Goal: Task Accomplishment & Management: Complete application form

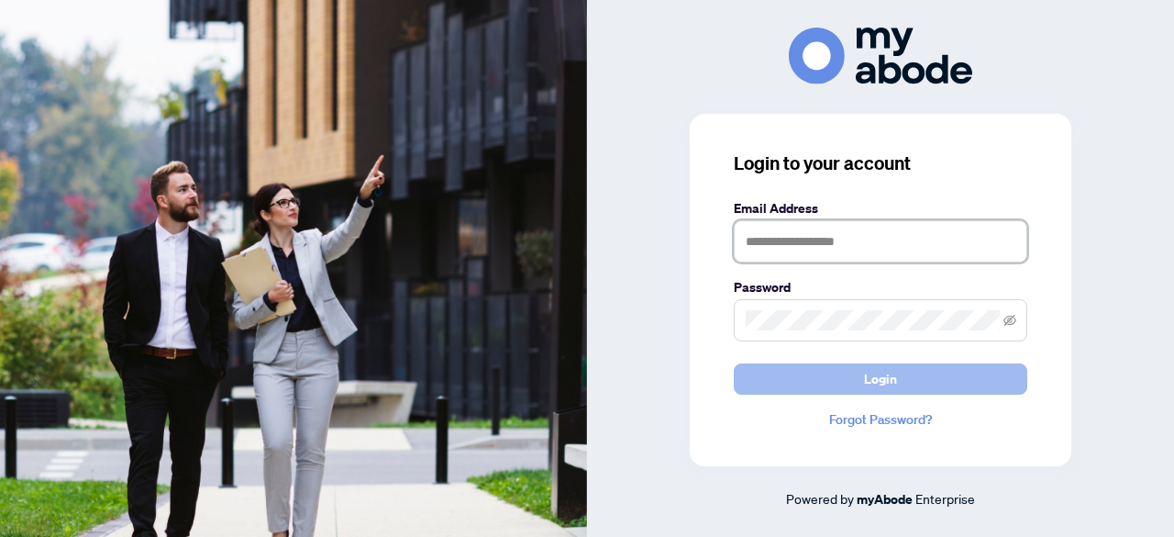
type input "**********"
click at [881, 377] on span "Login" at bounding box center [880, 378] width 33 height 29
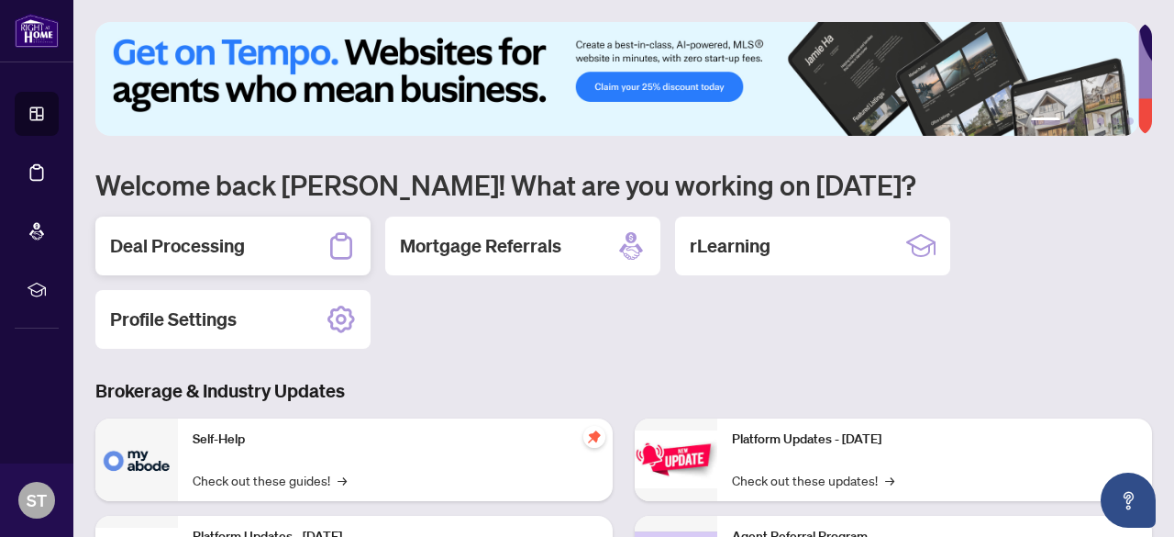
click at [239, 250] on h2 "Deal Processing" at bounding box center [177, 246] width 135 height 26
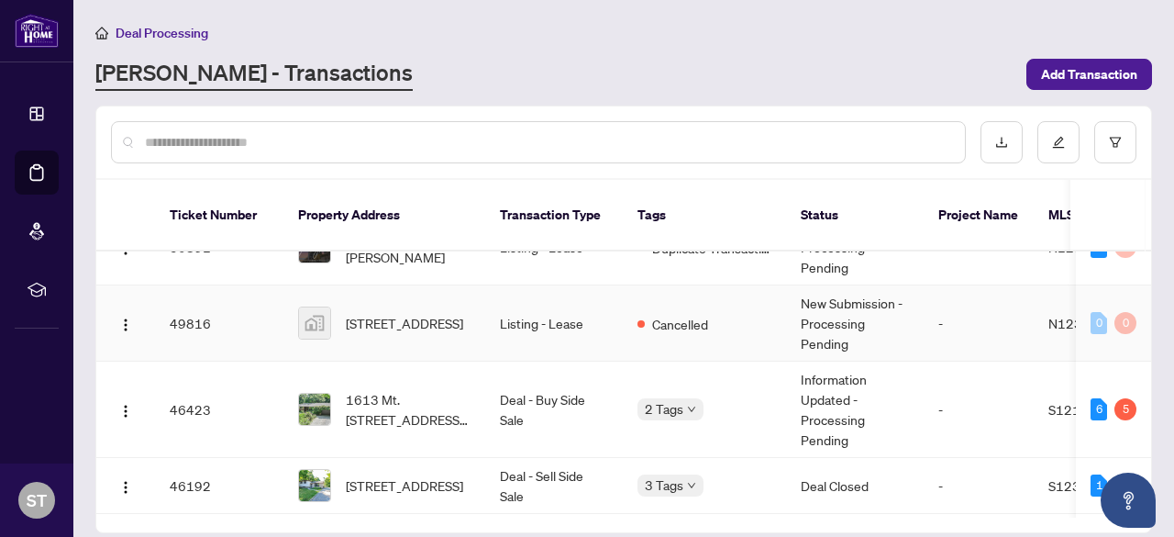
scroll to position [275, 0]
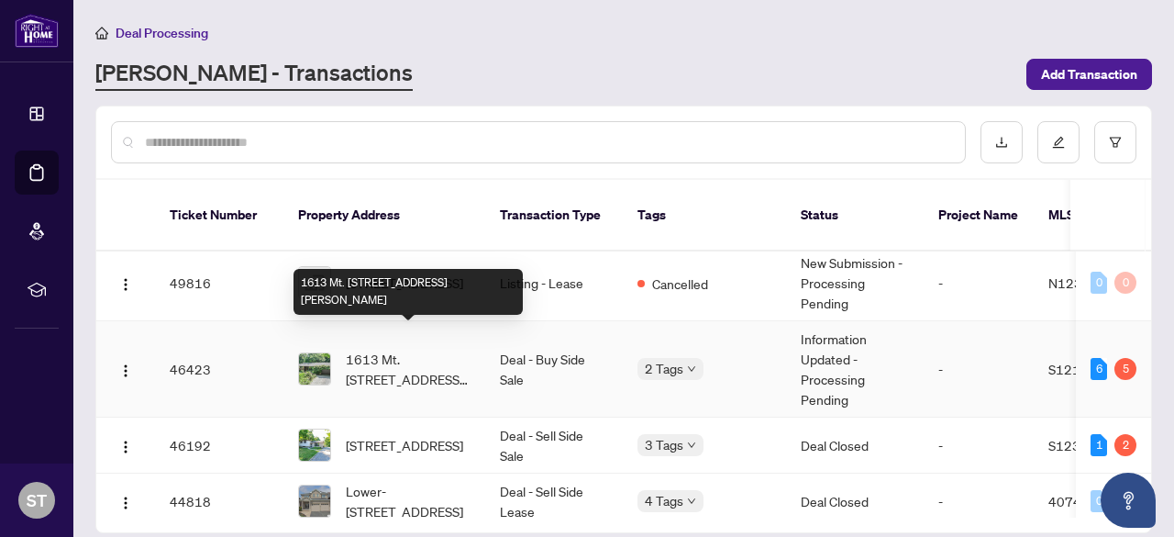
click at [407, 349] on span "1613 Mt. [STREET_ADDRESS][PERSON_NAME]" at bounding box center [408, 369] width 125 height 40
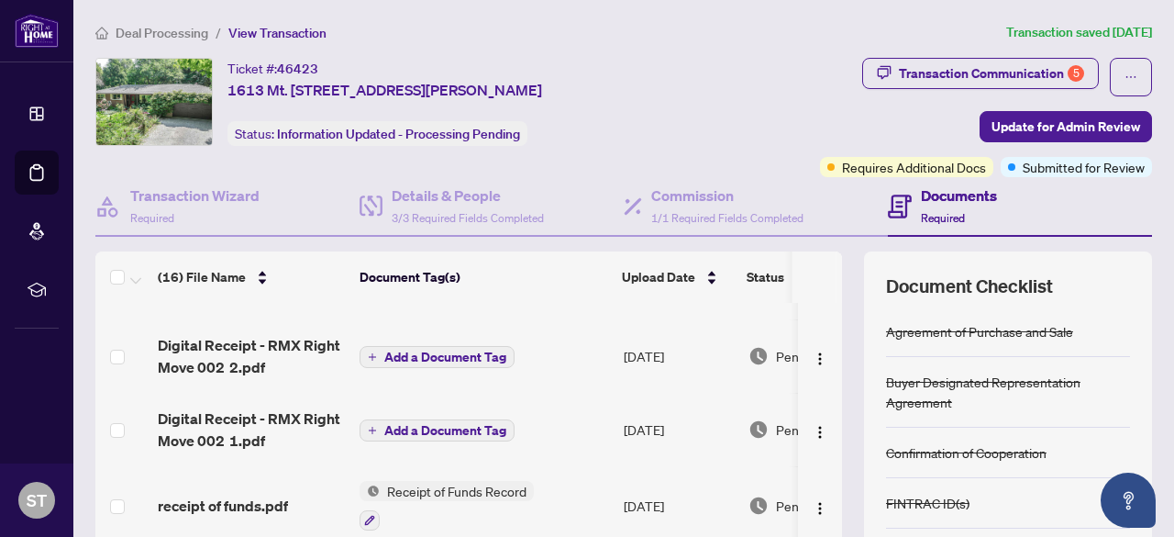
scroll to position [92, 0]
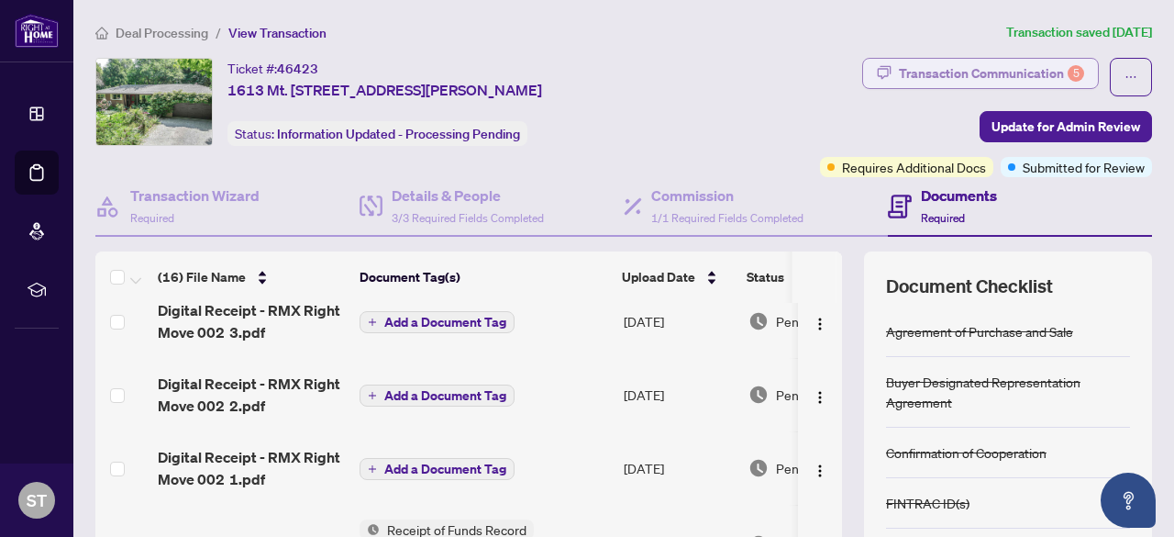
click at [932, 72] on div "Transaction Communication 5" at bounding box center [991, 73] width 185 height 29
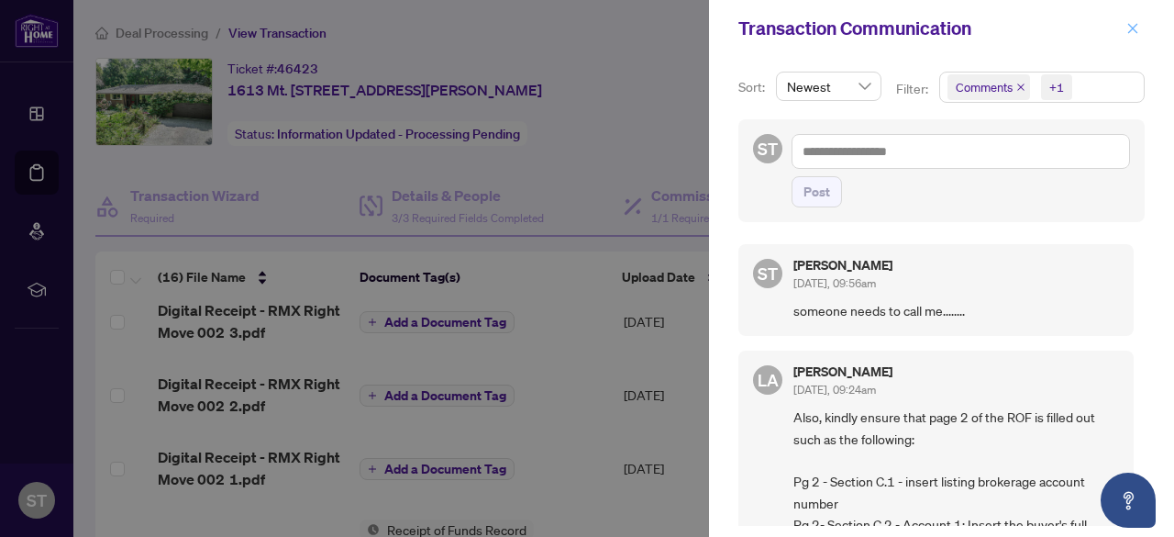
click at [1126, 28] on icon "close" at bounding box center [1132, 28] width 13 height 13
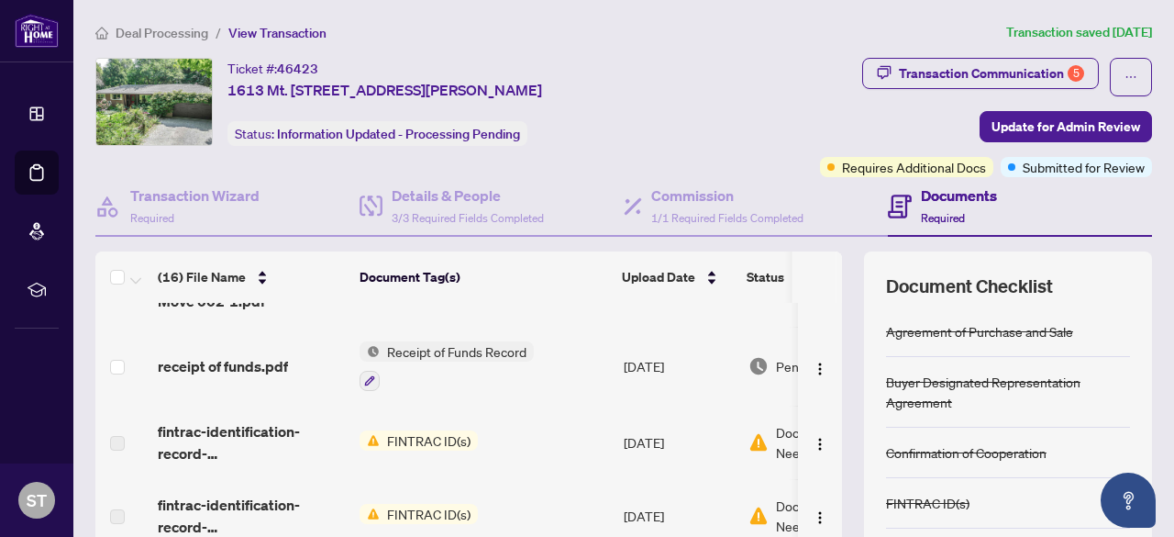
scroll to position [0, 0]
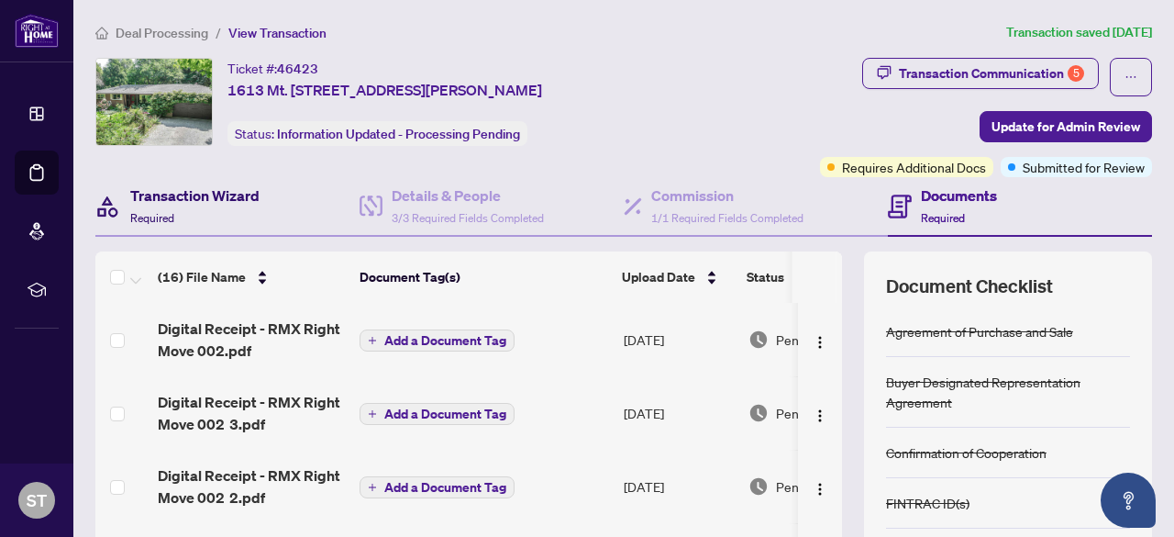
click at [174, 195] on h4 "Transaction Wizard" at bounding box center [194, 195] width 129 height 22
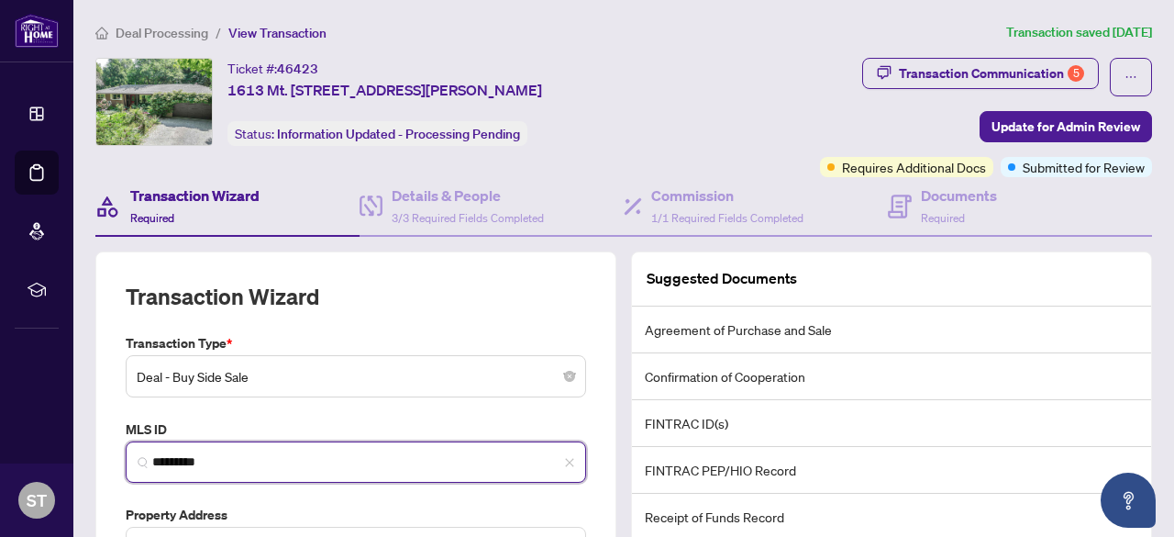
drag, startPoint x: 152, startPoint y: 454, endPoint x: 211, endPoint y: 462, distance: 59.3
click at [211, 462] on input "*********" at bounding box center [363, 461] width 422 height 19
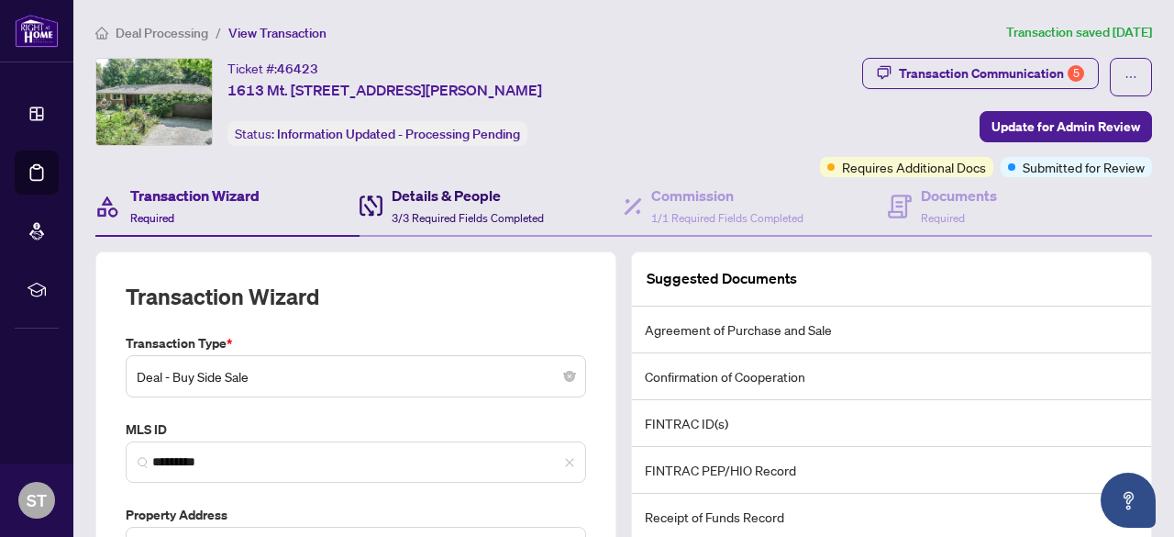
click at [406, 202] on h4 "Details & People" at bounding box center [468, 195] width 152 height 22
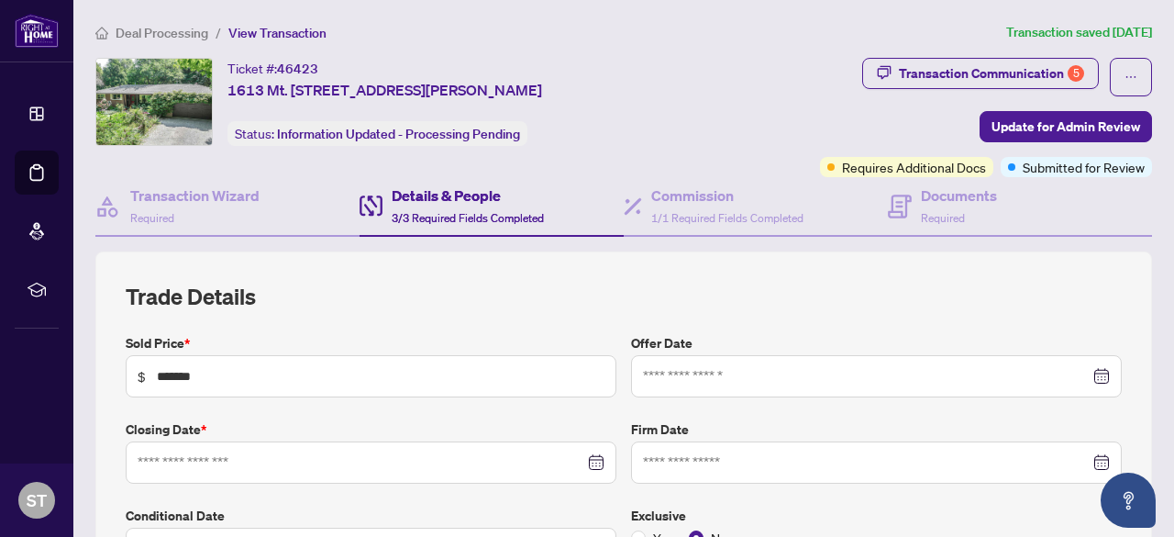
type input "**********"
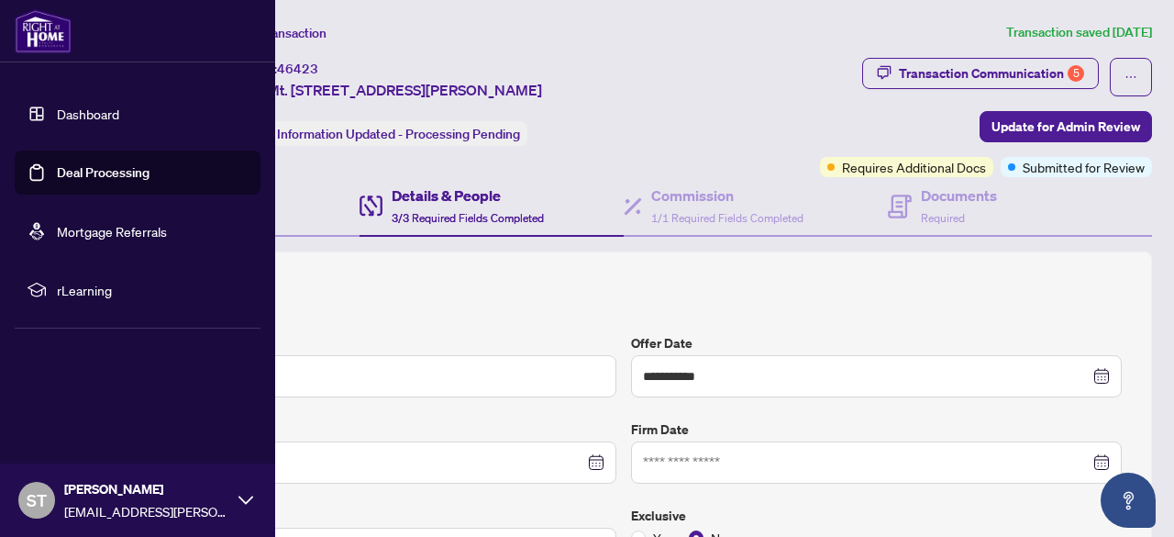
click at [73, 113] on link "Dashboard" at bounding box center [88, 113] width 62 height 17
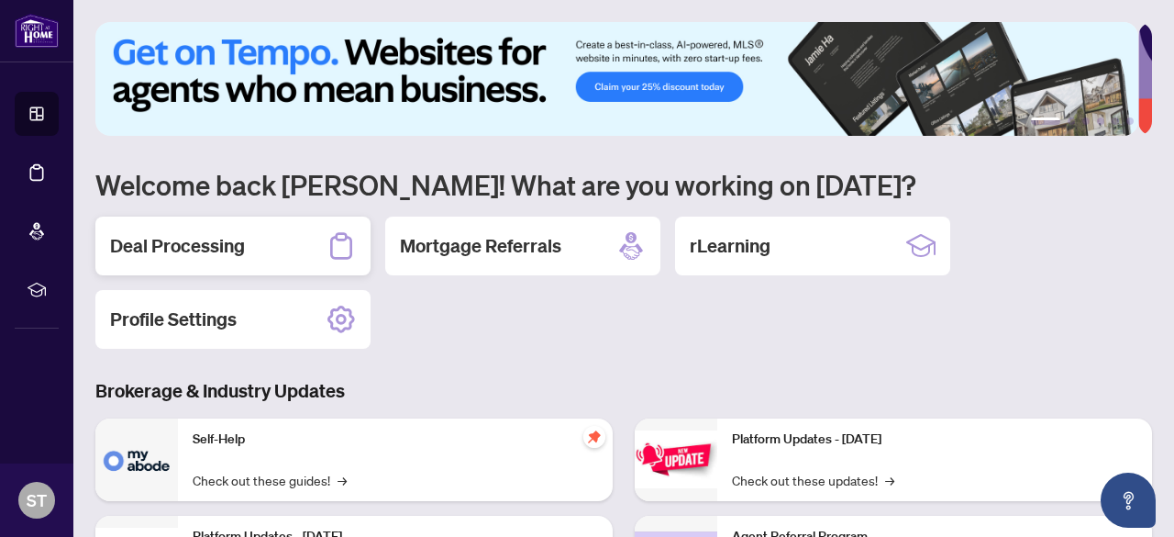
click at [191, 248] on h2 "Deal Processing" at bounding box center [177, 246] width 135 height 26
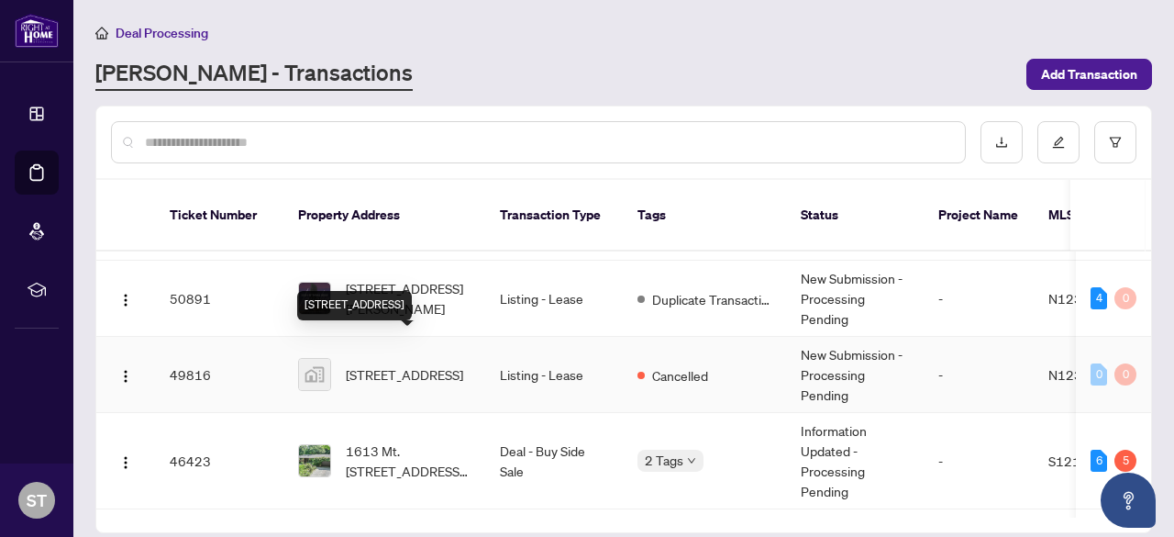
scroll to position [275, 0]
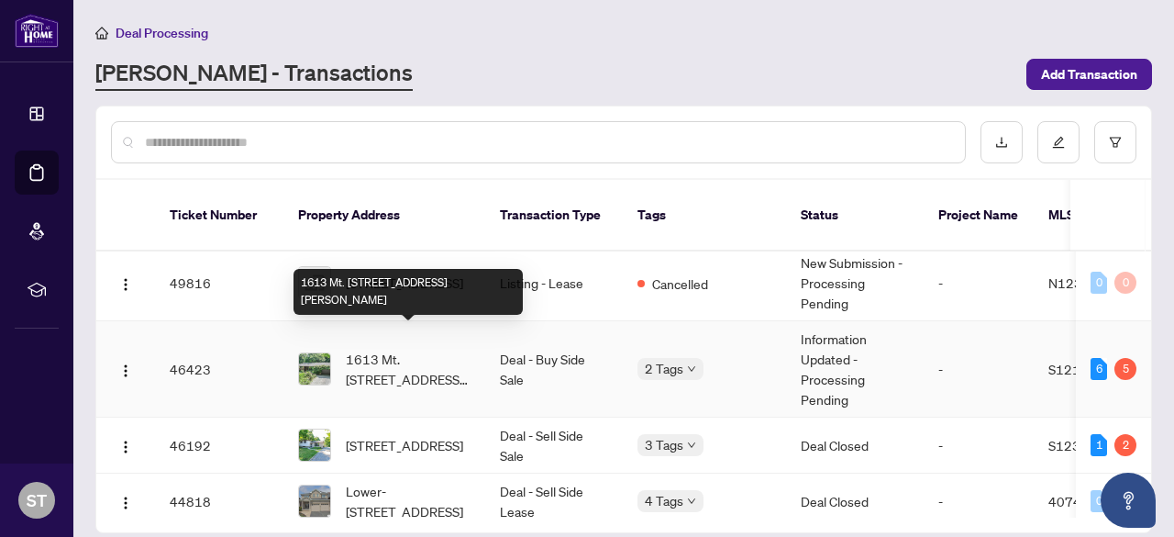
click at [426, 353] on span "1613 Mt. [STREET_ADDRESS][PERSON_NAME]" at bounding box center [408, 369] width 125 height 40
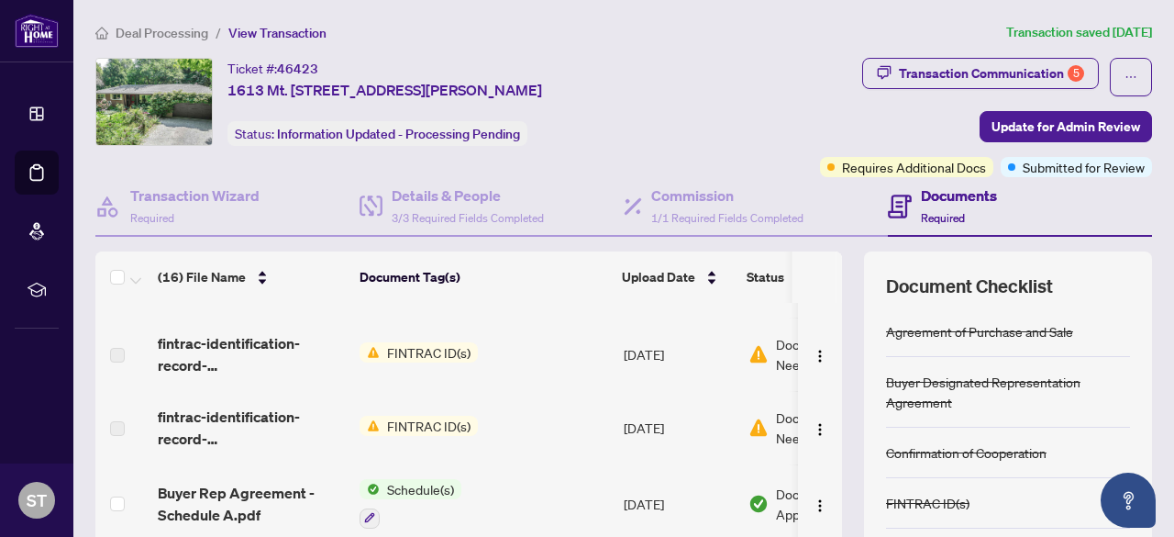
scroll to position [367, 0]
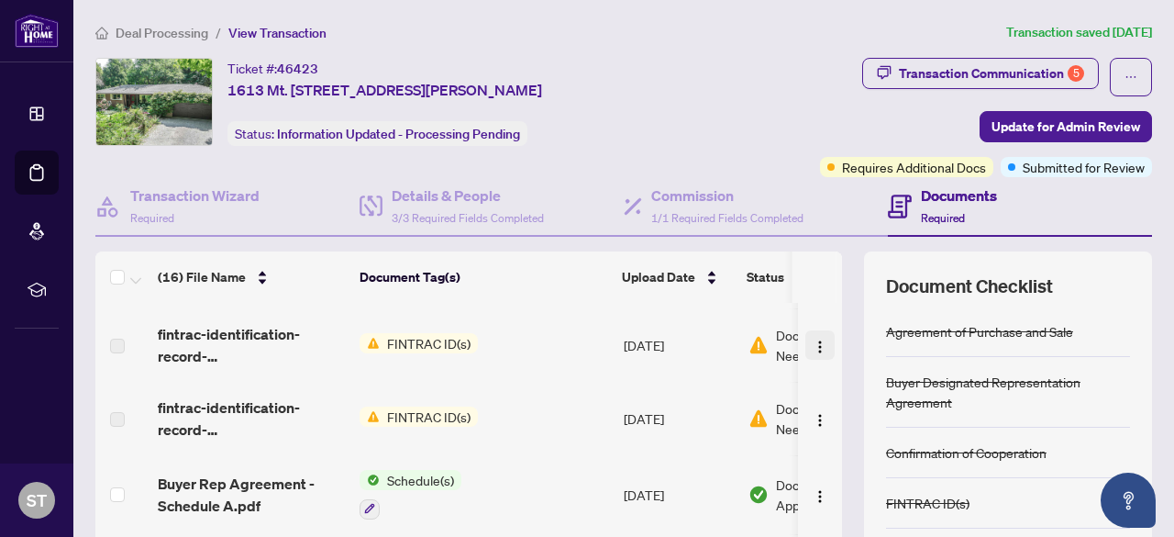
click at [813, 348] on img "button" at bounding box center [820, 346] width 15 height 15
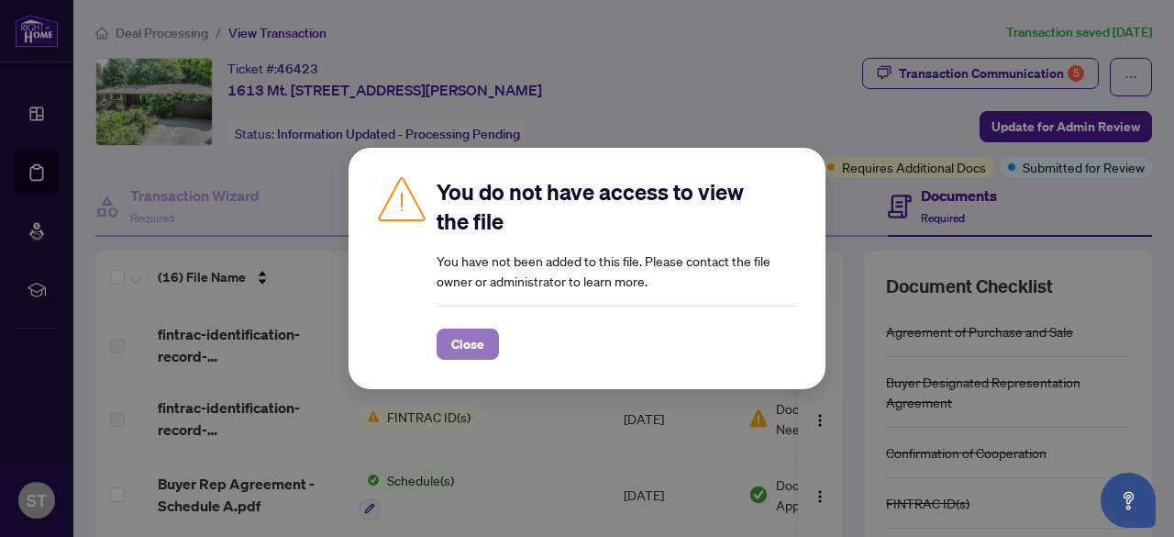
click at [485, 344] on button "Close" at bounding box center [468, 343] width 62 height 31
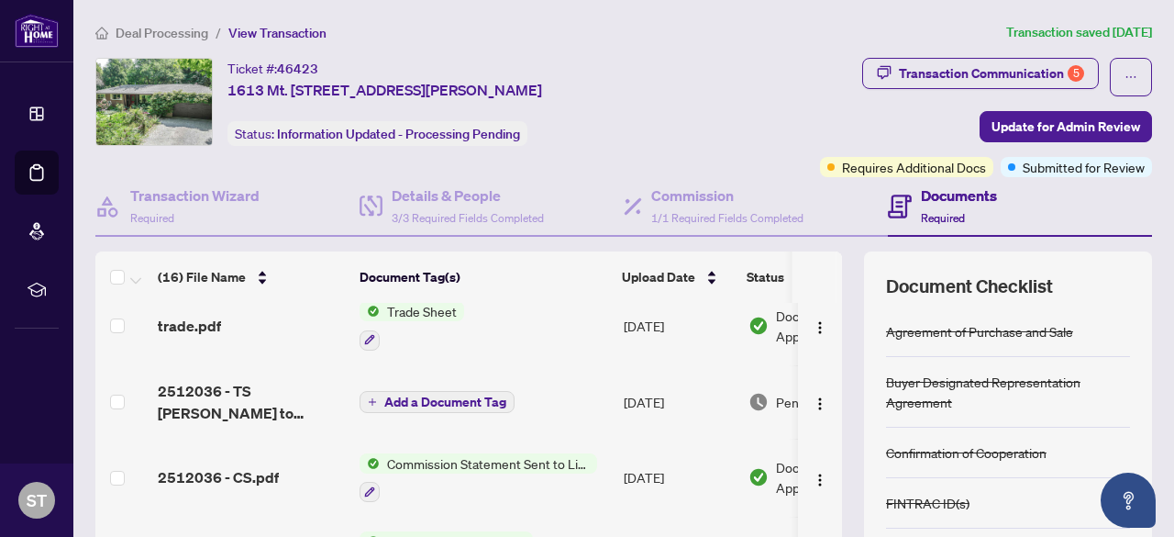
scroll to position [911, 0]
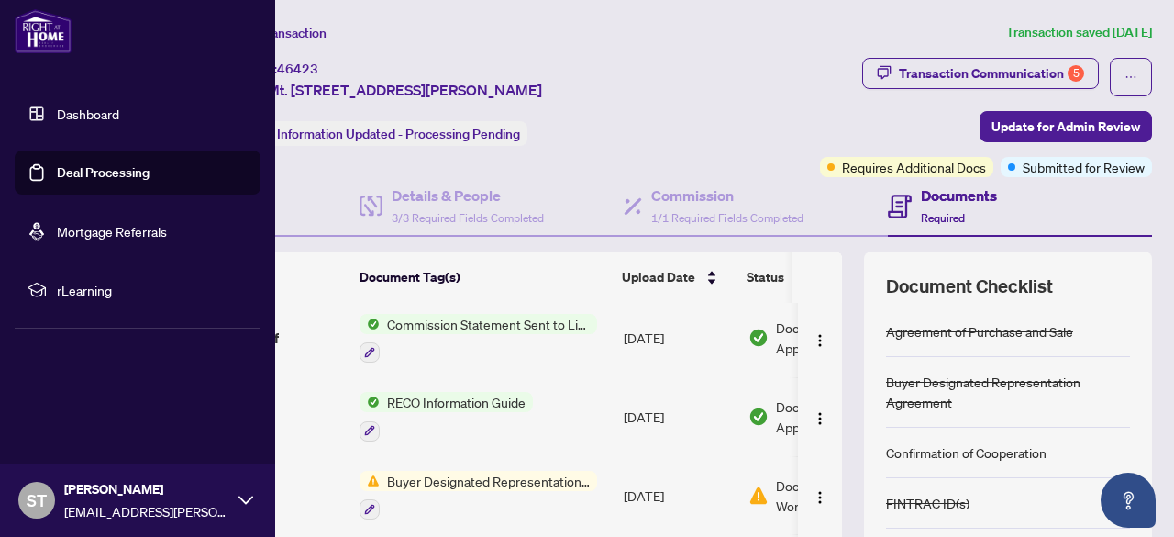
click at [78, 118] on link "Dashboard" at bounding box center [88, 113] width 62 height 17
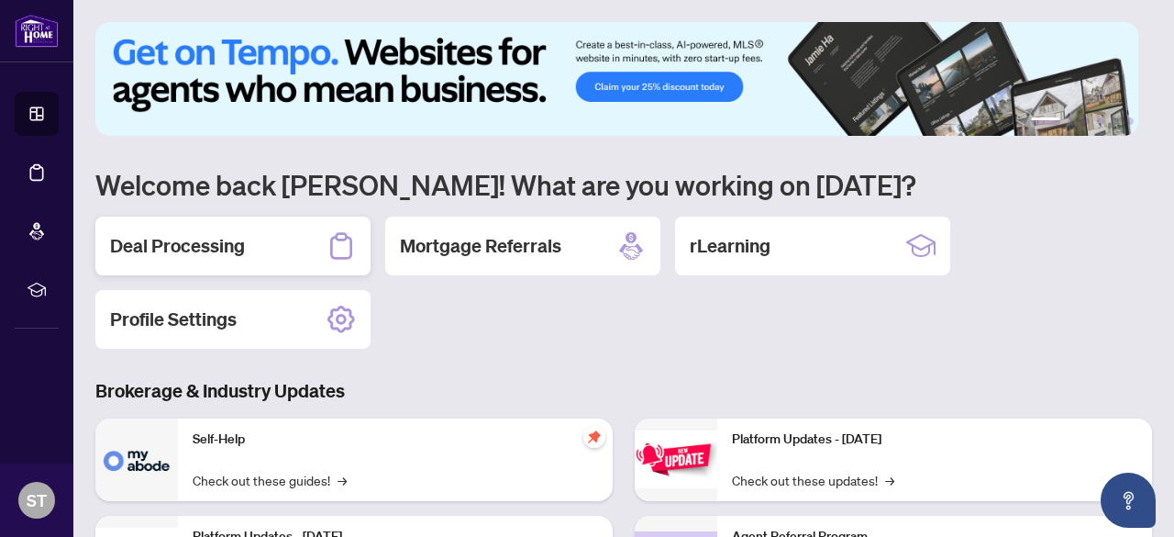
click at [221, 248] on h2 "Deal Processing" at bounding box center [177, 246] width 135 height 26
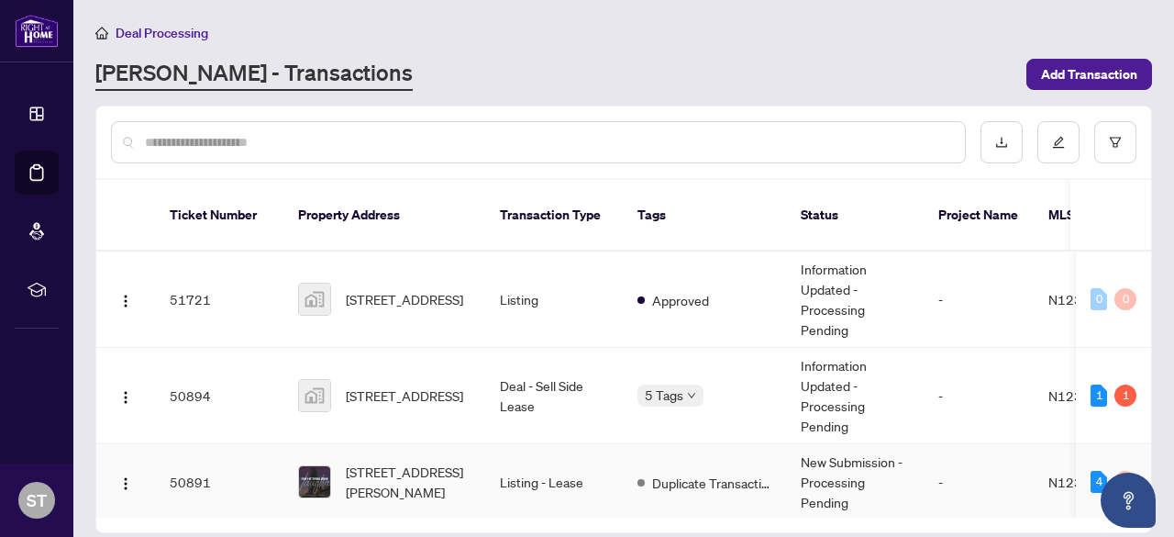
scroll to position [183, 0]
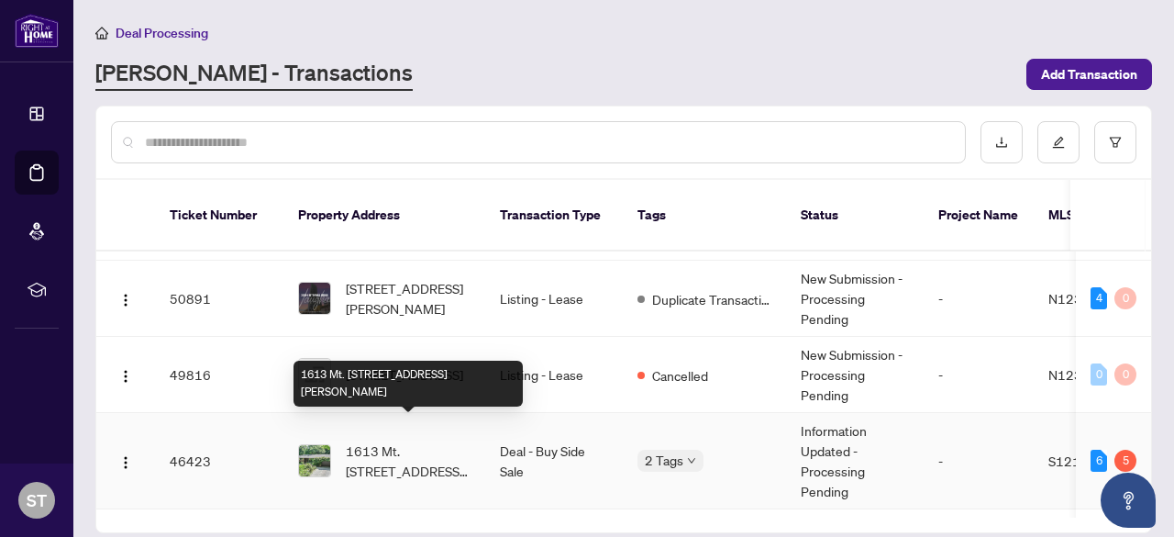
click at [415, 440] on span "1613 Mt. [STREET_ADDRESS][PERSON_NAME]" at bounding box center [408, 460] width 125 height 40
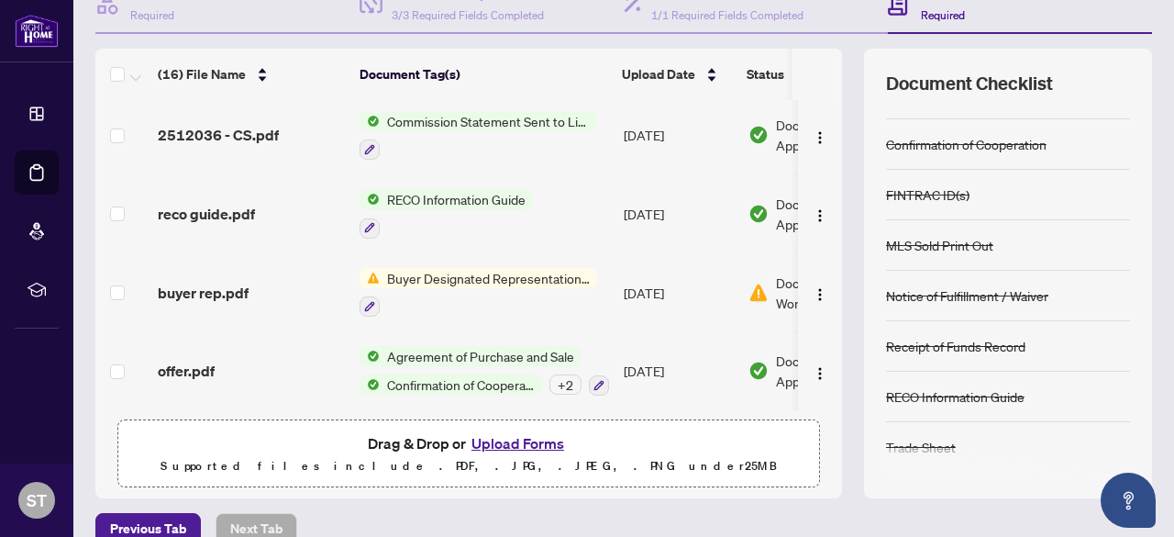
scroll to position [228, 0]
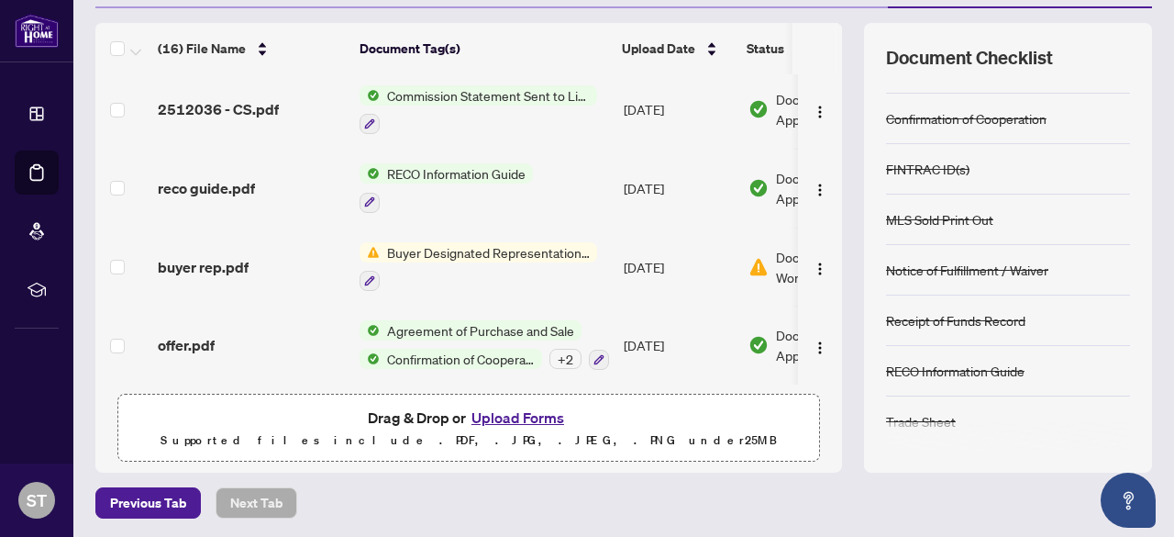
click at [526, 410] on button "Upload Forms" at bounding box center [518, 417] width 104 height 24
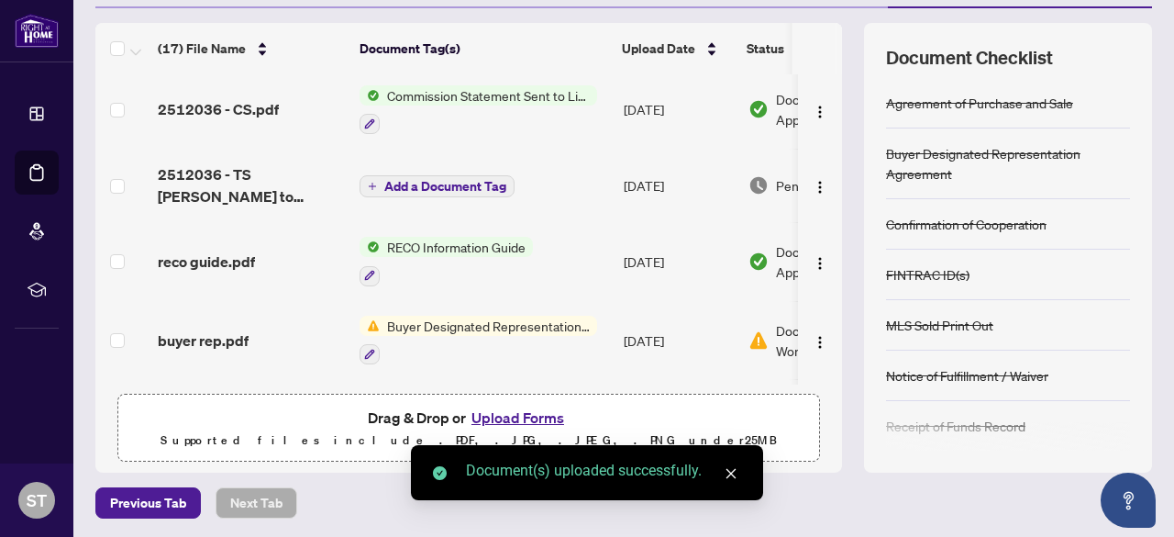
click at [503, 415] on button "Upload Forms" at bounding box center [518, 417] width 104 height 24
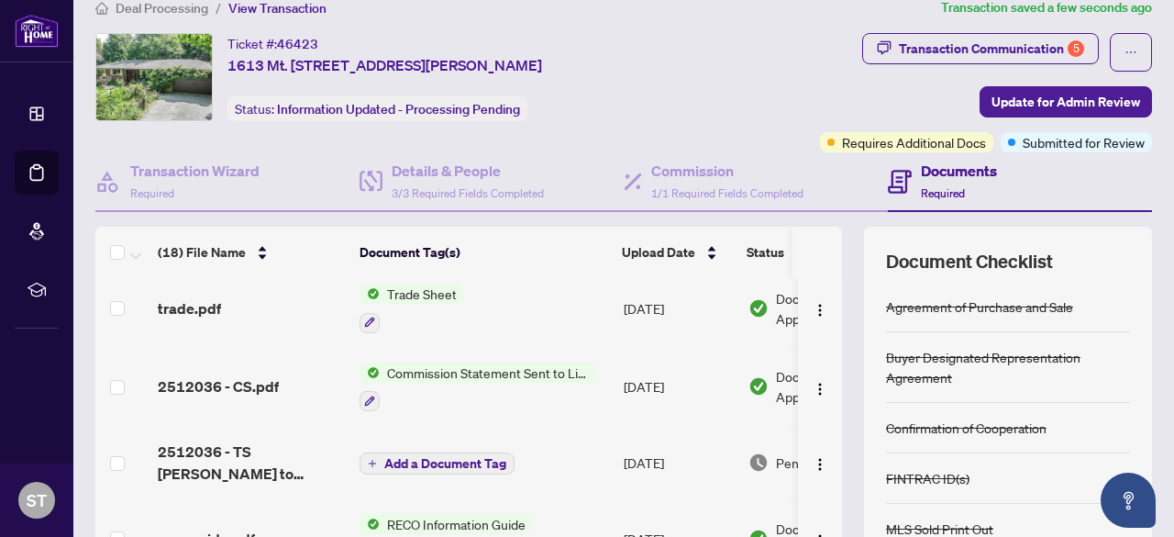
scroll to position [0, 0]
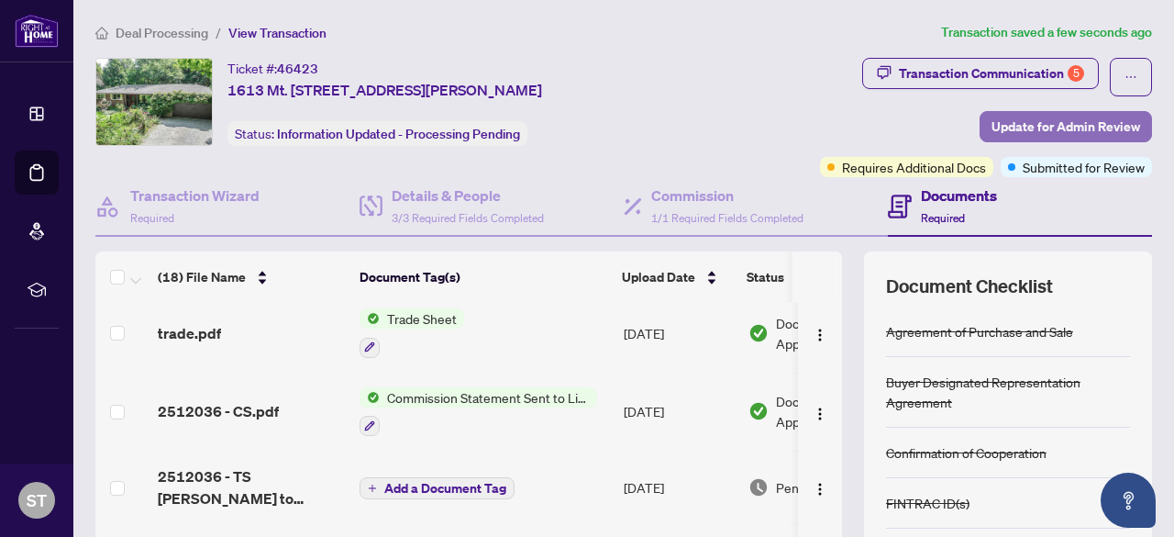
click at [1036, 126] on span "Update for Admin Review" at bounding box center [1066, 126] width 149 height 29
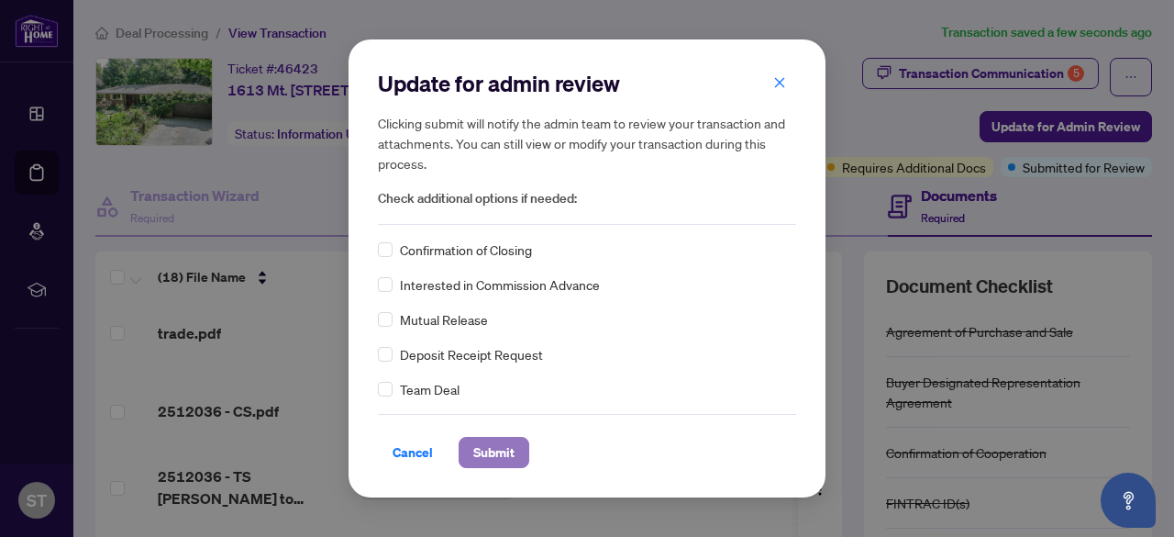
click at [505, 449] on span "Submit" at bounding box center [493, 452] width 41 height 29
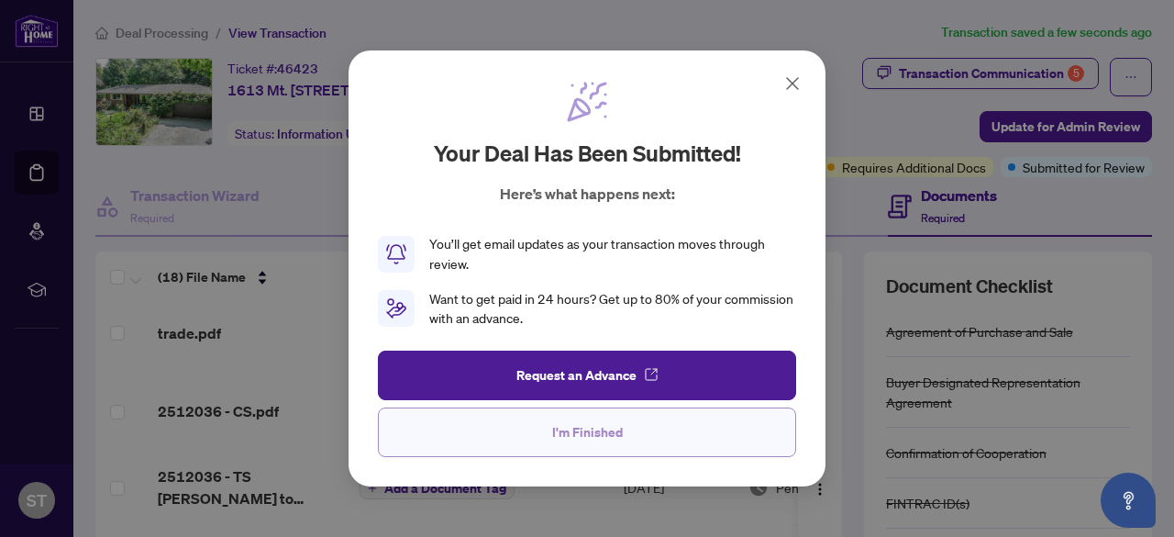
click at [550, 437] on button "I'm Finished" at bounding box center [587, 432] width 418 height 50
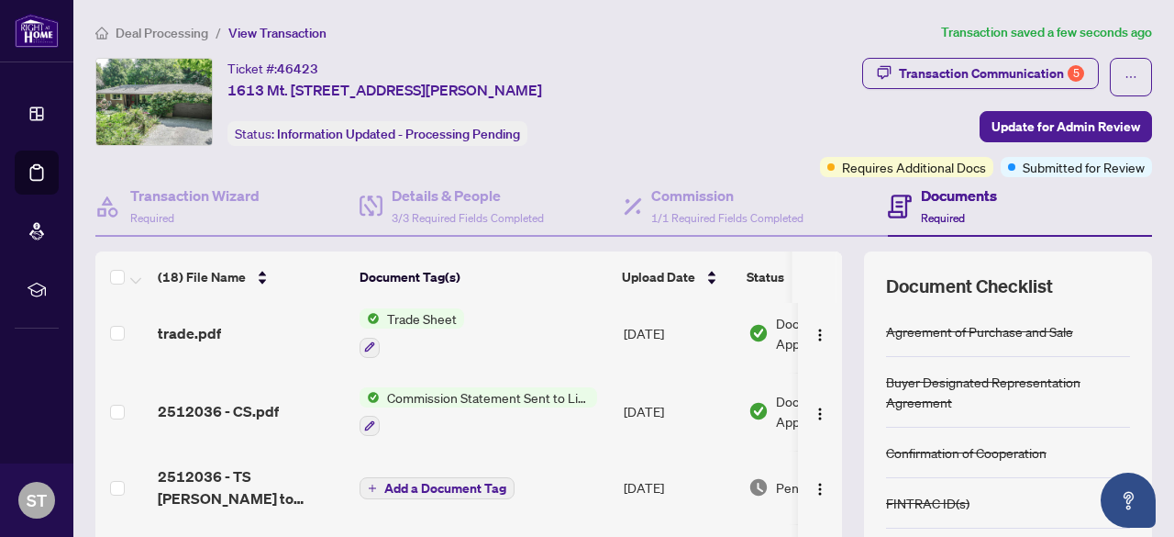
scroll to position [1058, 0]
